Goal: Task Accomplishment & Management: Use online tool/utility

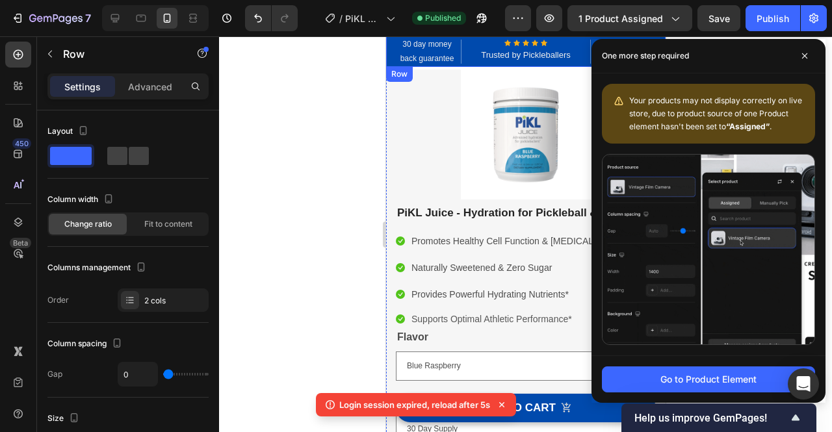
click at [390, 51] on div "30 day money back guarantee Text block Icon Icon Icon Icon Icon Icon List Hoz T…" at bounding box center [524, 51] width 279 height 31
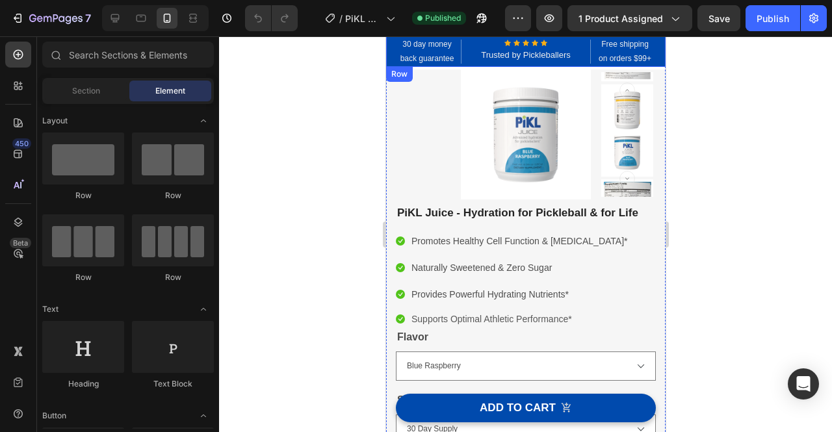
click at [390, 50] on div "30 day money back guarantee Text block Icon Icon Icon Icon Icon Icon List Hoz T…" at bounding box center [524, 51] width 279 height 31
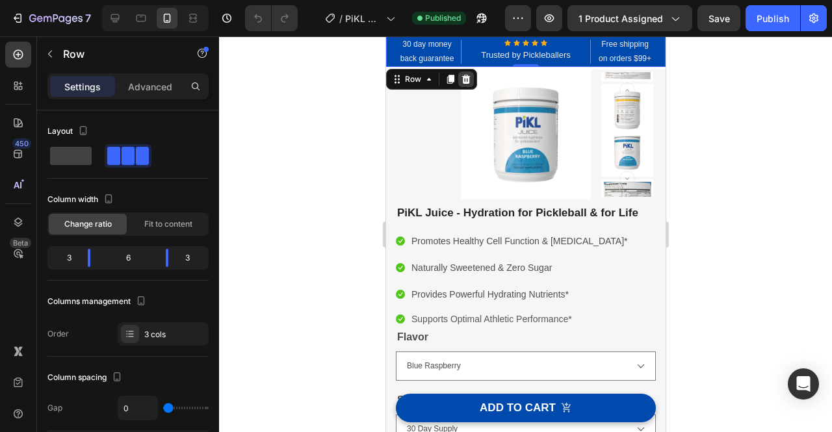
click at [465, 83] on icon at bounding box center [465, 79] width 8 height 9
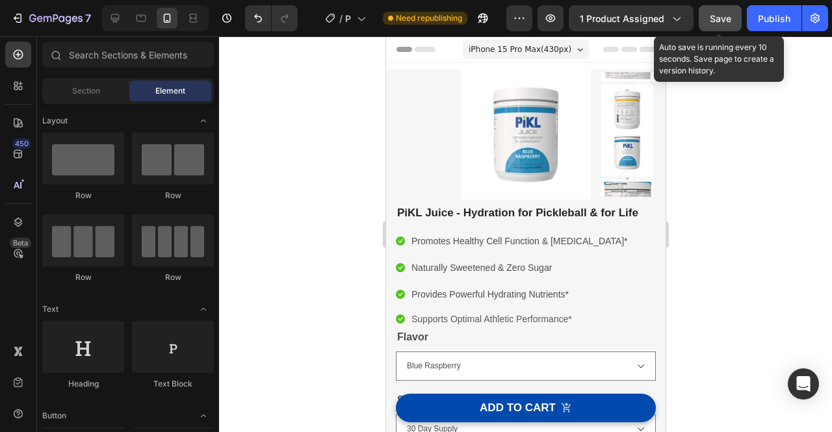
click at [723, 24] on div "Save" at bounding box center [720, 19] width 21 height 14
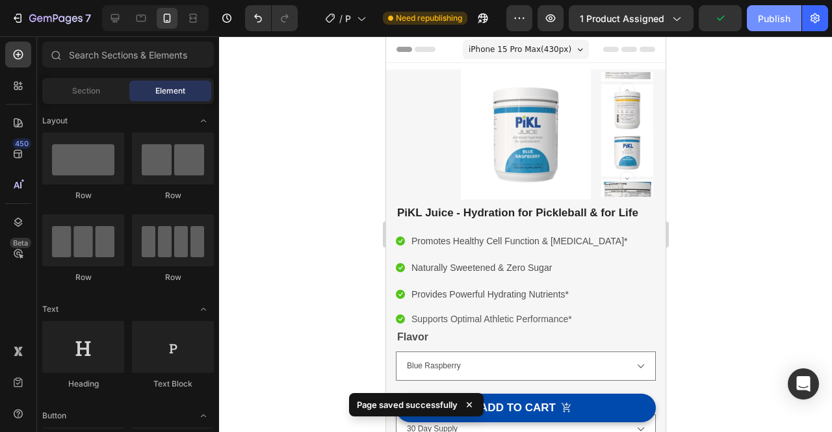
click at [777, 23] on div "Publish" at bounding box center [774, 19] width 32 height 14
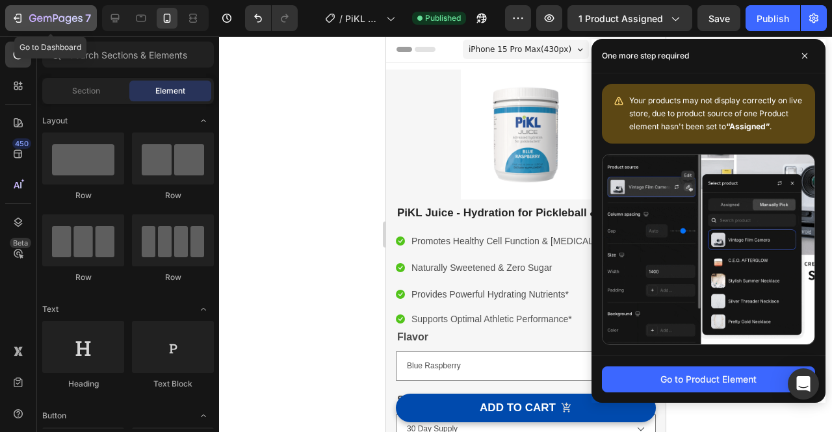
click at [41, 18] on icon "button" at bounding box center [55, 19] width 53 height 11
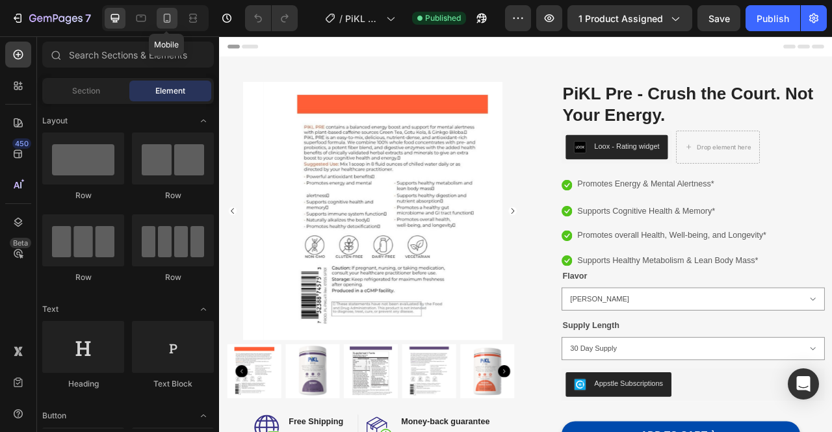
click at [164, 27] on div at bounding box center [167, 18] width 21 height 21
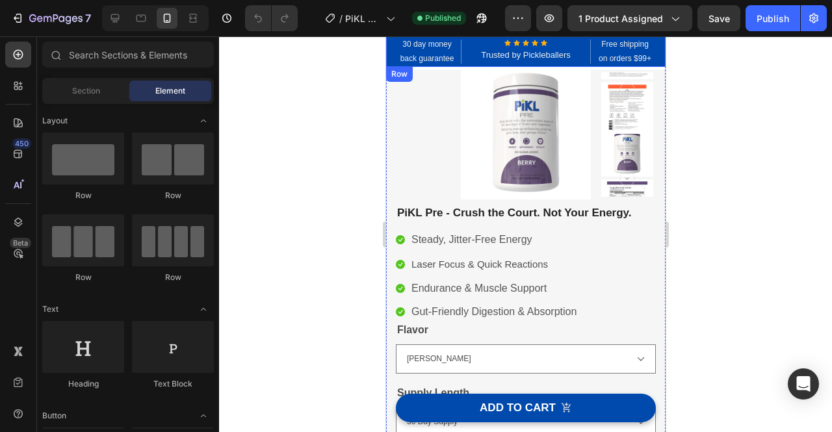
click at [388, 56] on div "30 day money back guarantee Text block Icon Icon Icon Icon Icon Icon List Hoz T…" at bounding box center [524, 51] width 279 height 31
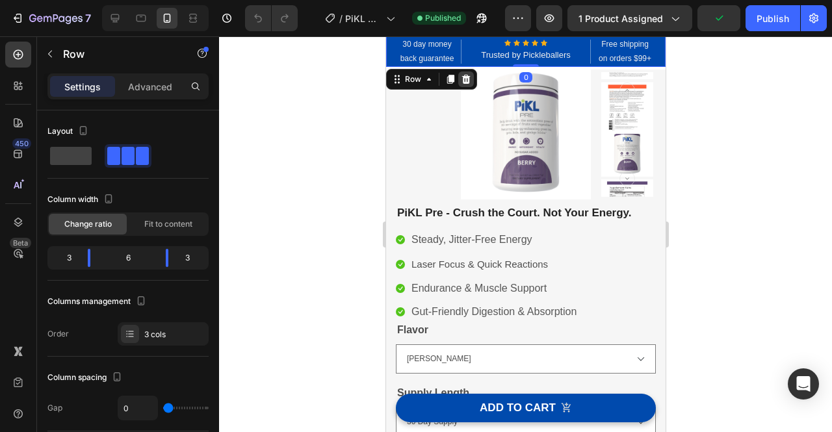
click at [469, 86] on div at bounding box center [466, 79] width 16 height 16
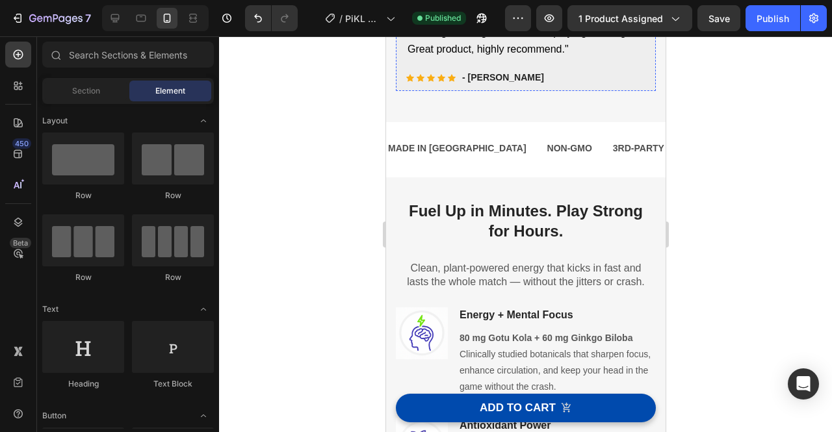
scroll to position [602, 0]
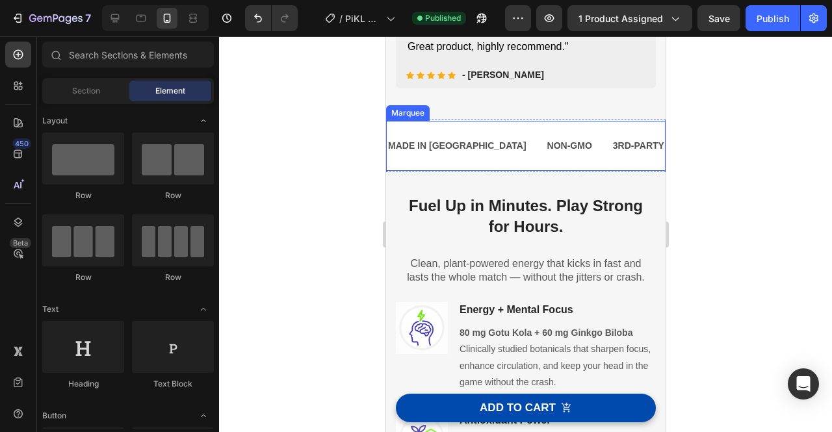
click at [454, 164] on div "MADE IN USA Text Block NON-GMO Text Block 3RD-PARTY TESTED INGREDIENTS Text Blo…" at bounding box center [524, 146] width 279 height 50
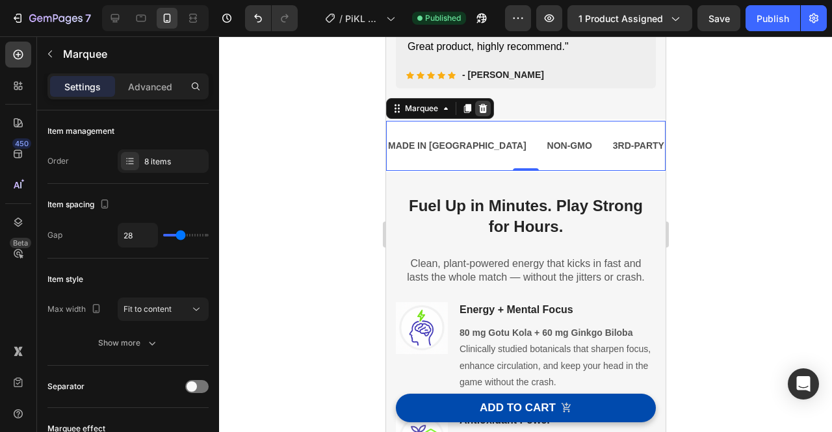
click at [483, 109] on icon at bounding box center [482, 108] width 8 height 9
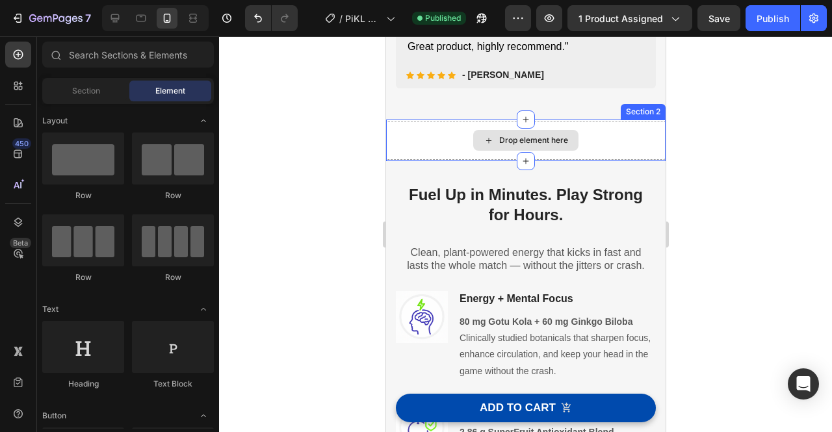
click at [418, 133] on div "Drop element here" at bounding box center [524, 140] width 279 height 39
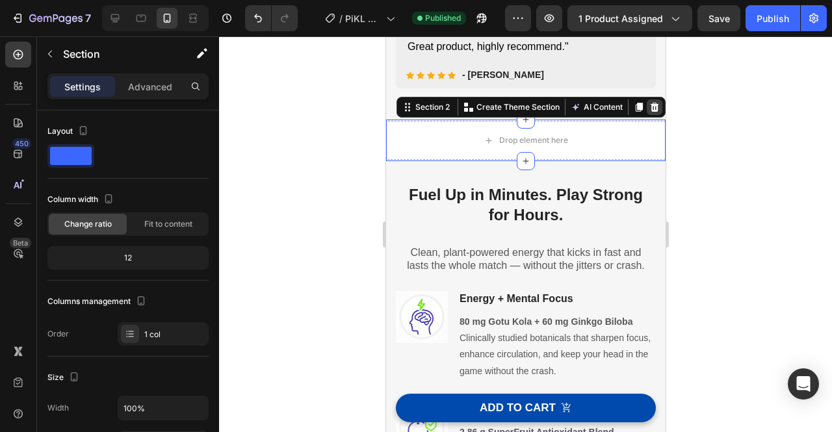
click at [650, 108] on icon at bounding box center [654, 107] width 8 height 9
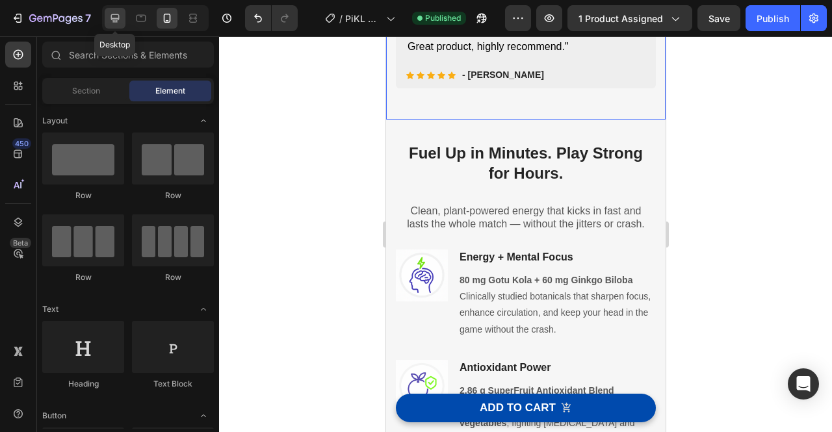
click at [117, 26] on div at bounding box center [115, 18] width 21 height 21
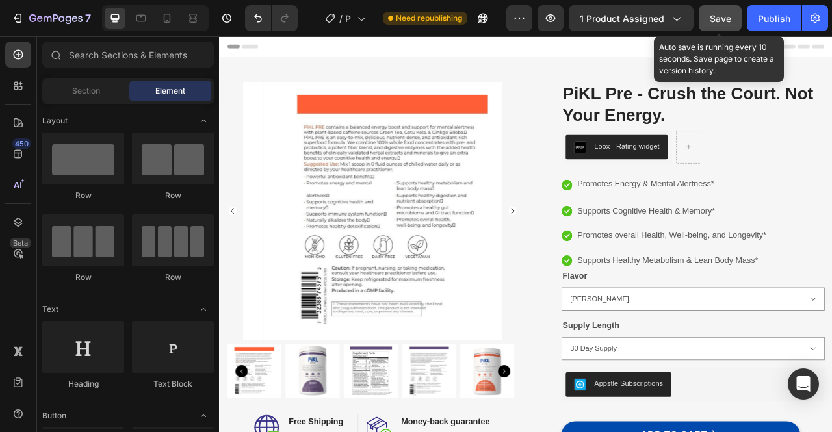
click at [734, 20] on button "Save" at bounding box center [720, 18] width 43 height 26
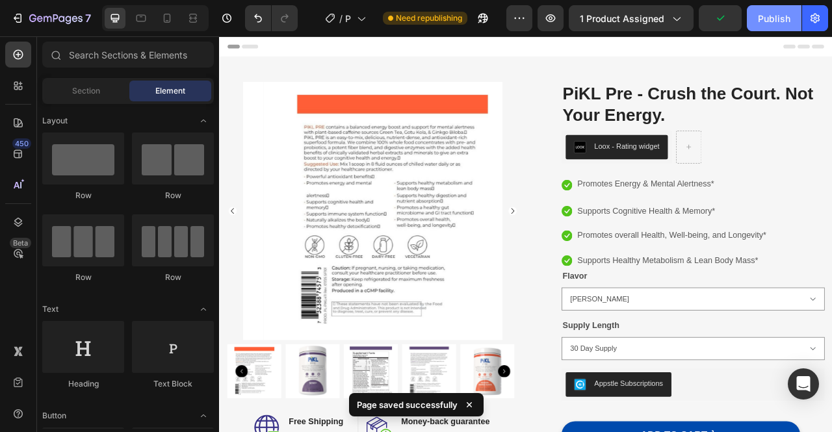
click at [764, 23] on div "Publish" at bounding box center [774, 19] width 32 height 14
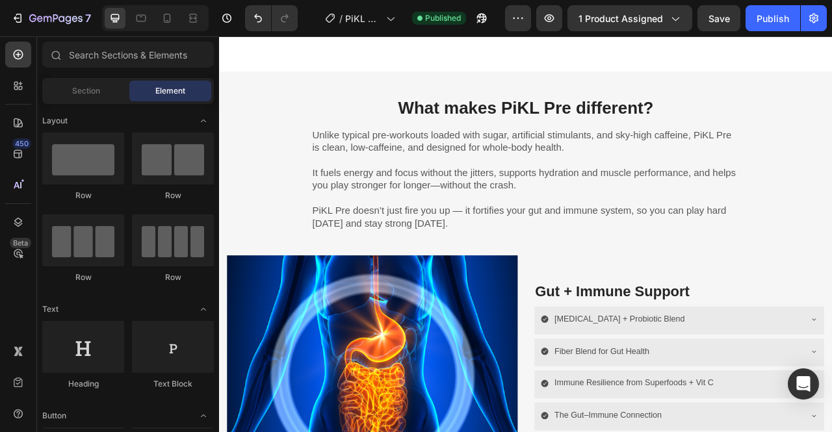
scroll to position [1363, 0]
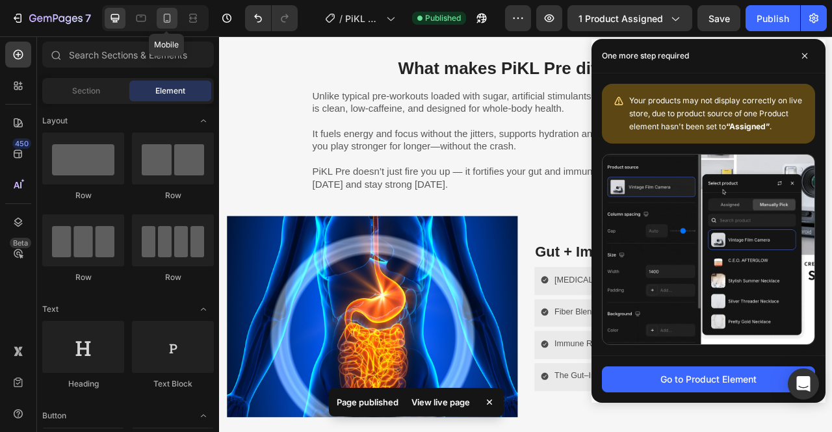
click at [168, 19] on icon at bounding box center [167, 18] width 13 height 13
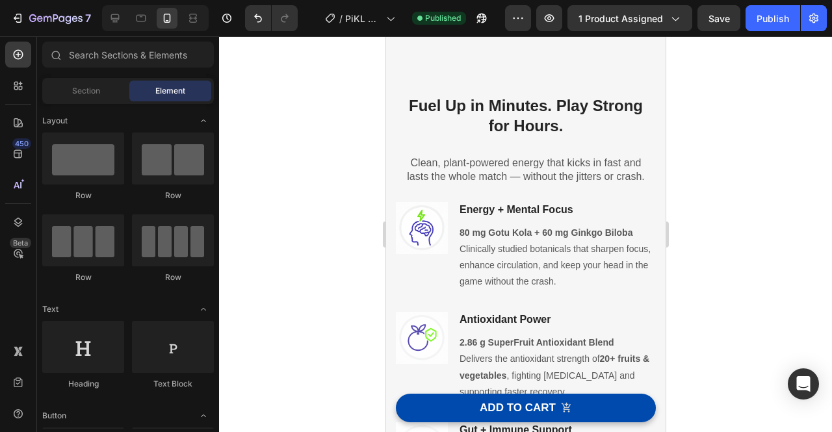
scroll to position [732, 0]
